Goal: Task Accomplishment & Management: Use online tool/utility

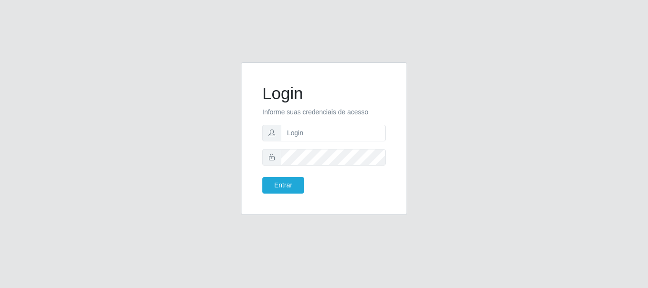
click at [315, 142] on form "Login Informe suas credenciais de acesso Entrar" at bounding box center [323, 139] width 123 height 110
click at [315, 140] on input "text" at bounding box center [333, 133] width 105 height 17
type input "Ubiratan@confglacer"
click at [262, 177] on button "Entrar" at bounding box center [283, 185] width 42 height 17
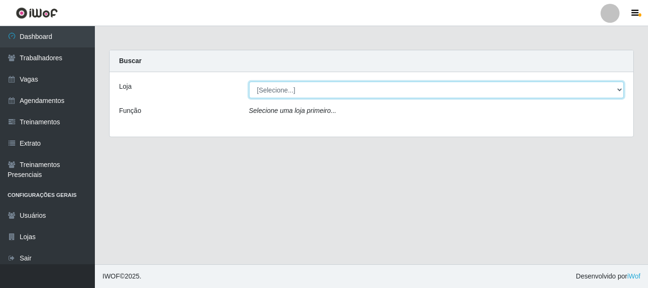
click at [618, 88] on select "[Selecione...] Glace Real Confeitaria" at bounding box center [436, 90] width 375 height 17
select select "445"
click at [249, 82] on select "[Selecione...] Glace Real Confeitaria" at bounding box center [436, 90] width 375 height 17
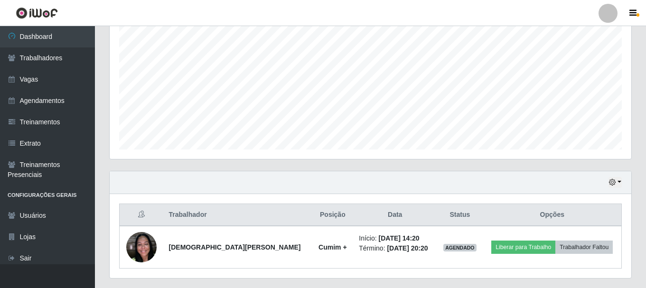
scroll to position [215, 0]
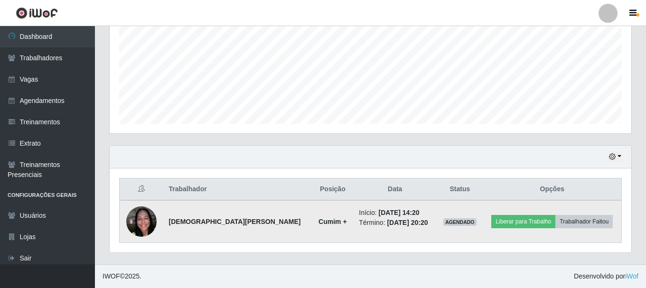
click at [139, 223] on img at bounding box center [141, 221] width 30 height 40
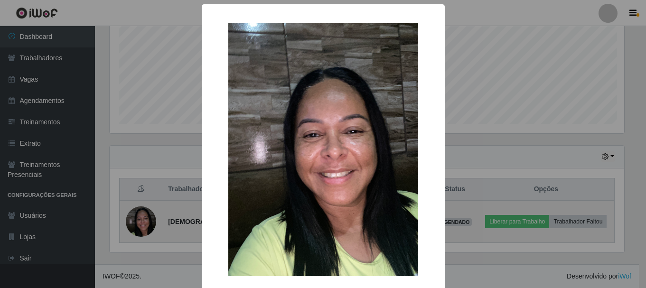
scroll to position [197, 517]
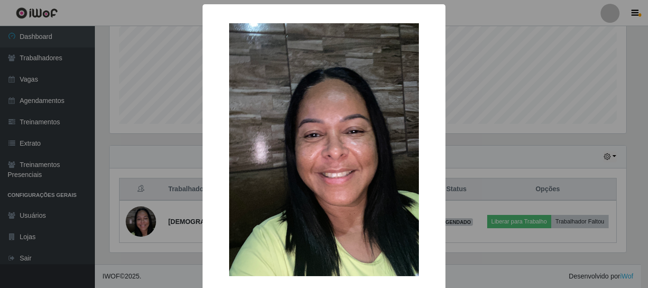
click at [152, 147] on div "× OK Cancel" at bounding box center [324, 144] width 648 height 288
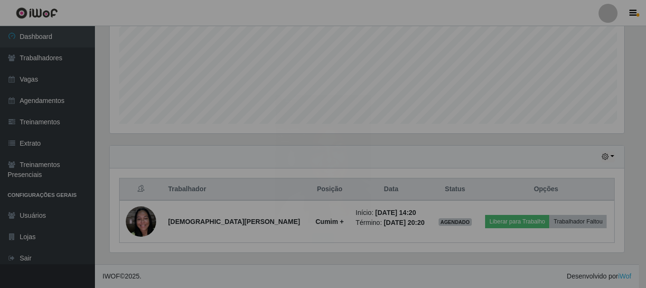
scroll to position [197, 522]
